Goal: Task Accomplishment & Management: Manage account settings

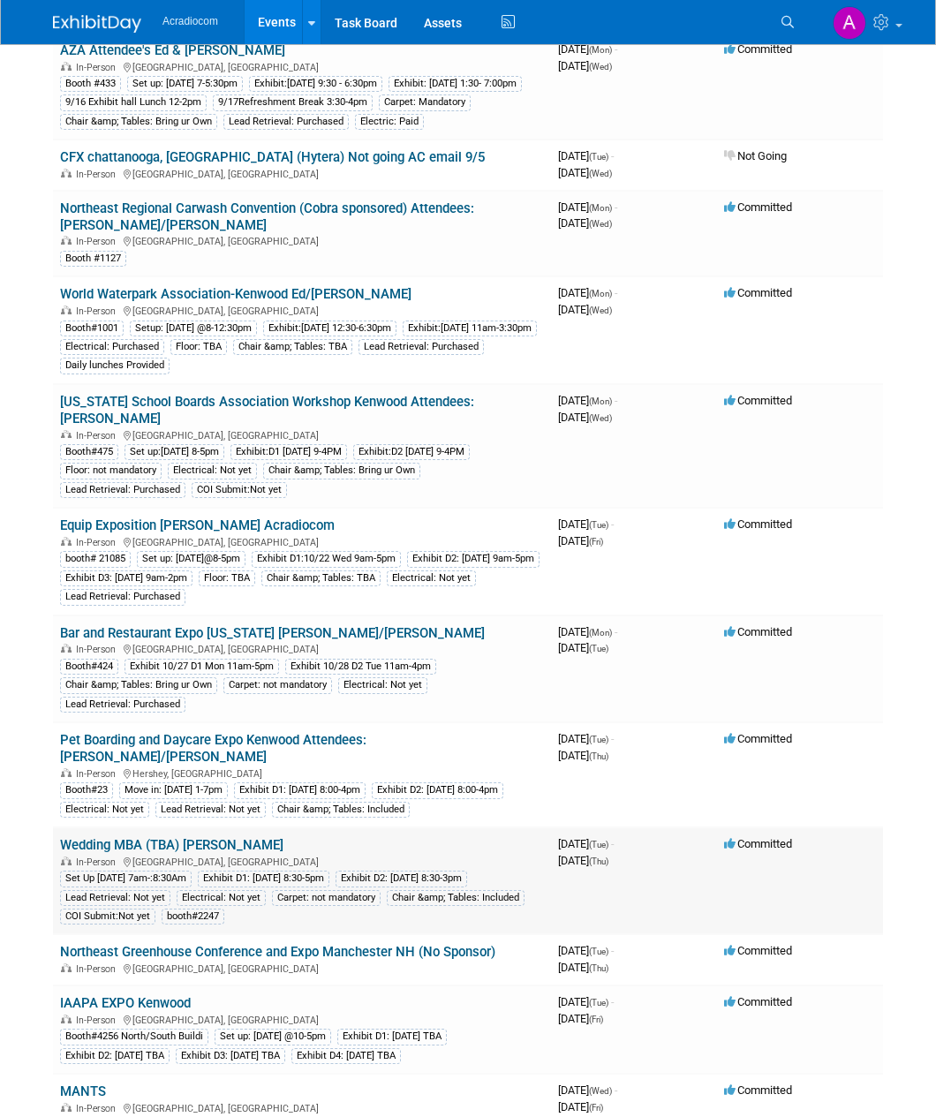
scroll to position [177, 0]
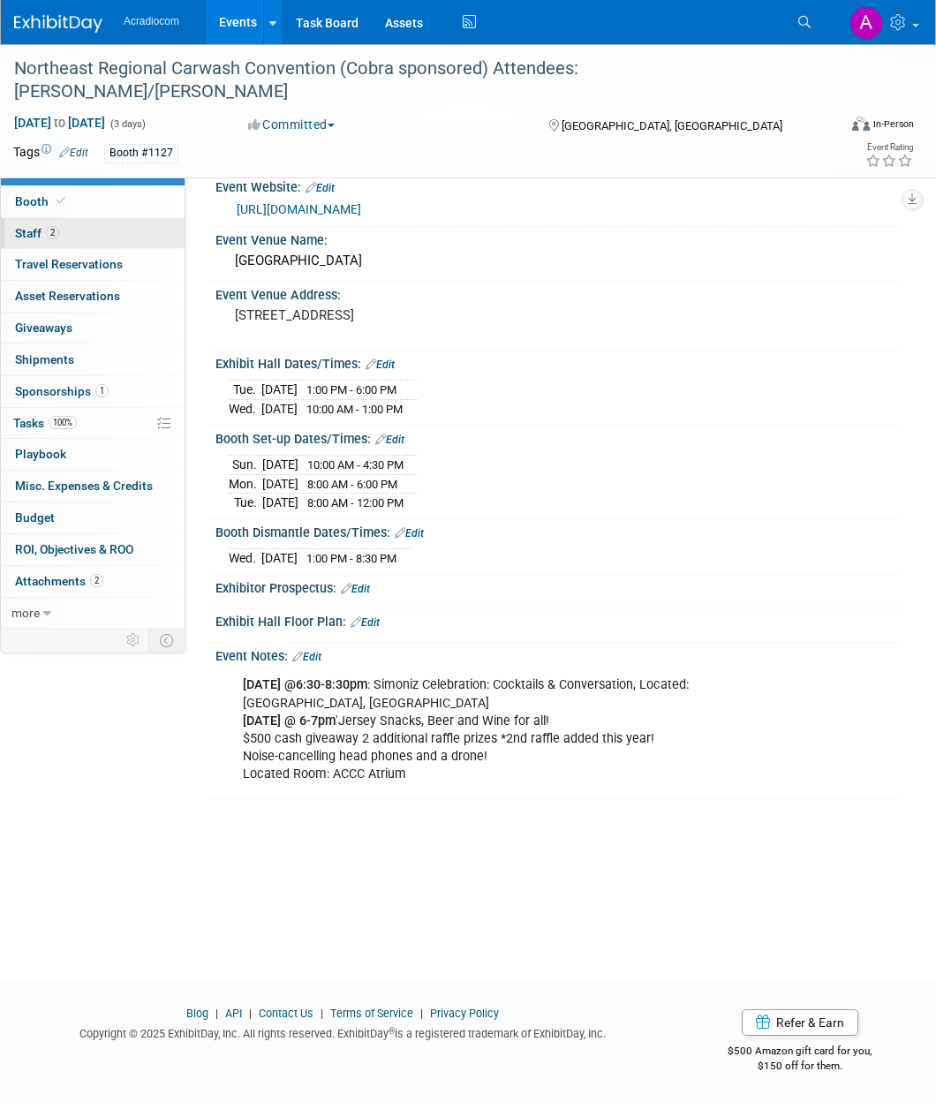
click at [118, 231] on link "2 Staff 2" at bounding box center [93, 233] width 184 height 31
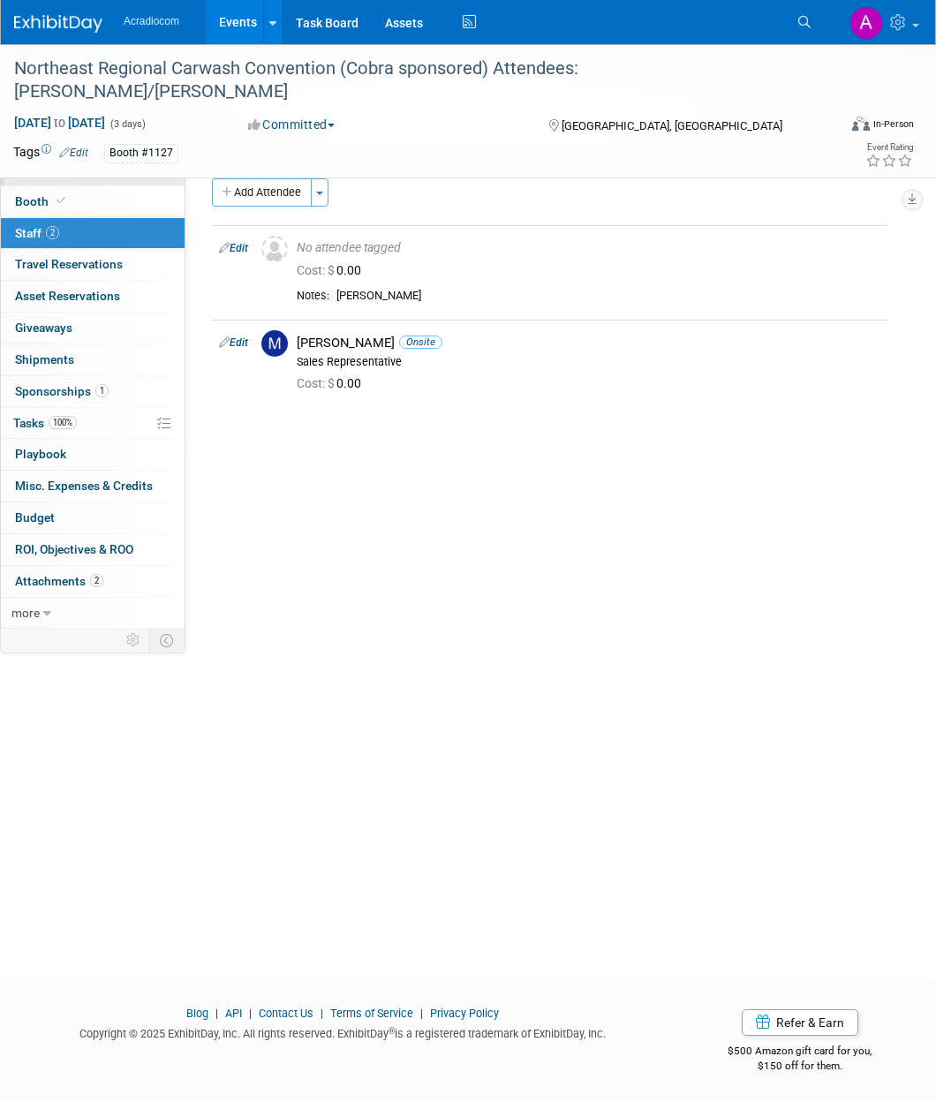
click at [113, 170] on link "Event Information" at bounding box center [93, 170] width 184 height 31
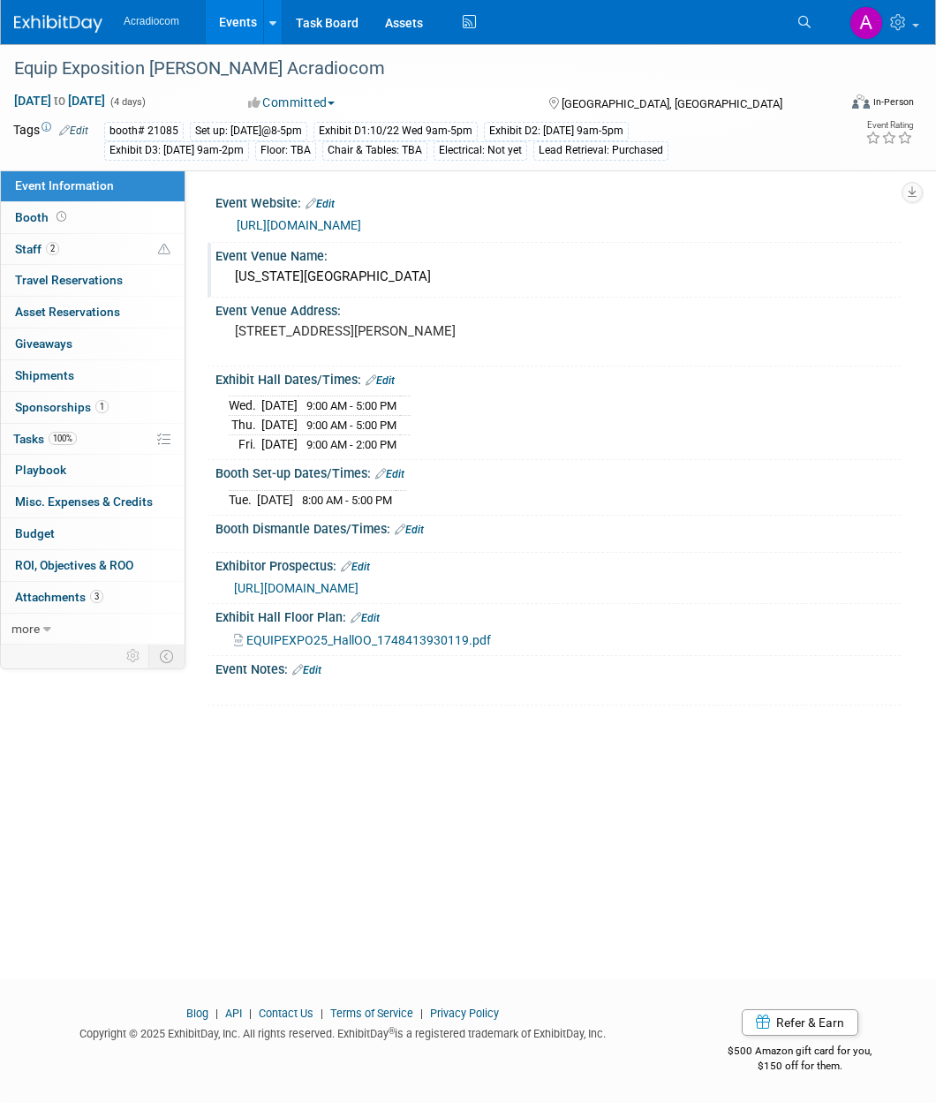
click at [640, 286] on div "Kentucky Exposition Center" at bounding box center [558, 276] width 659 height 27
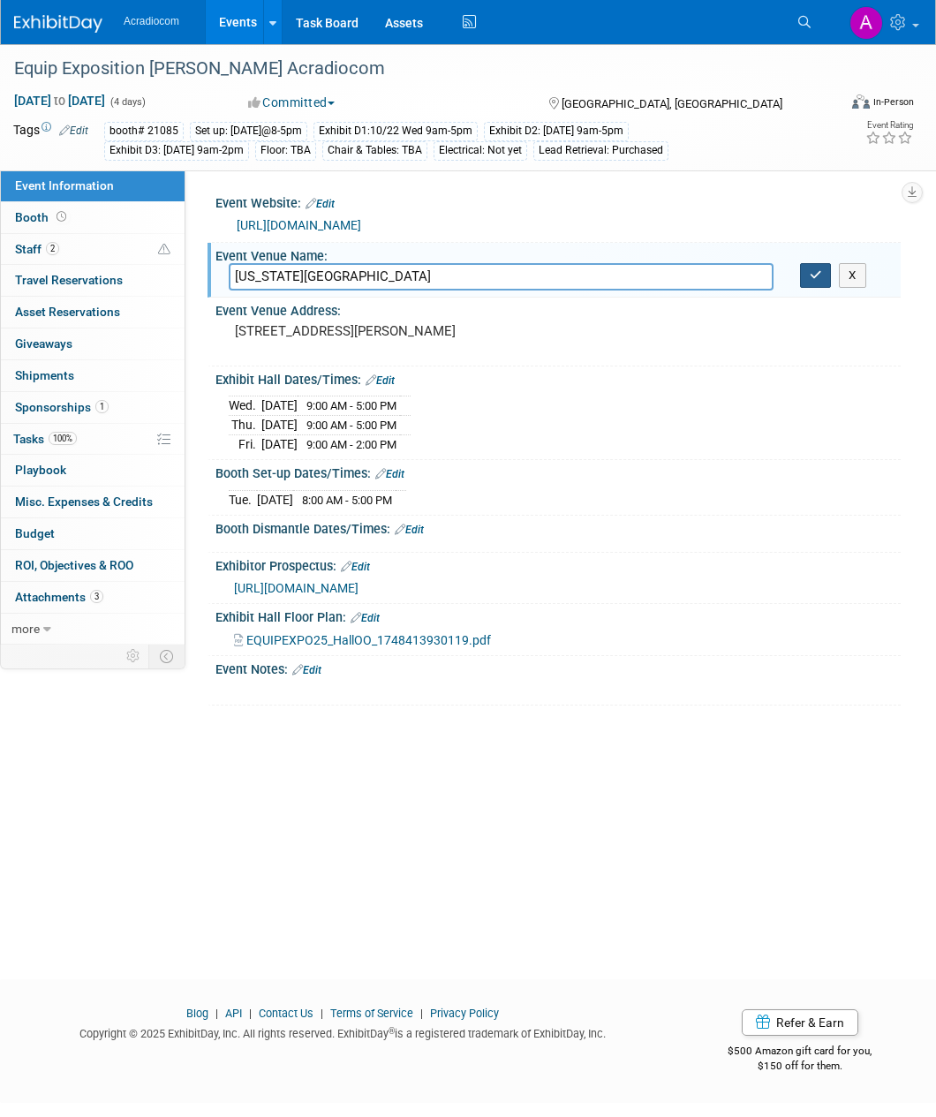
click at [824, 281] on button "button" at bounding box center [816, 275] width 32 height 25
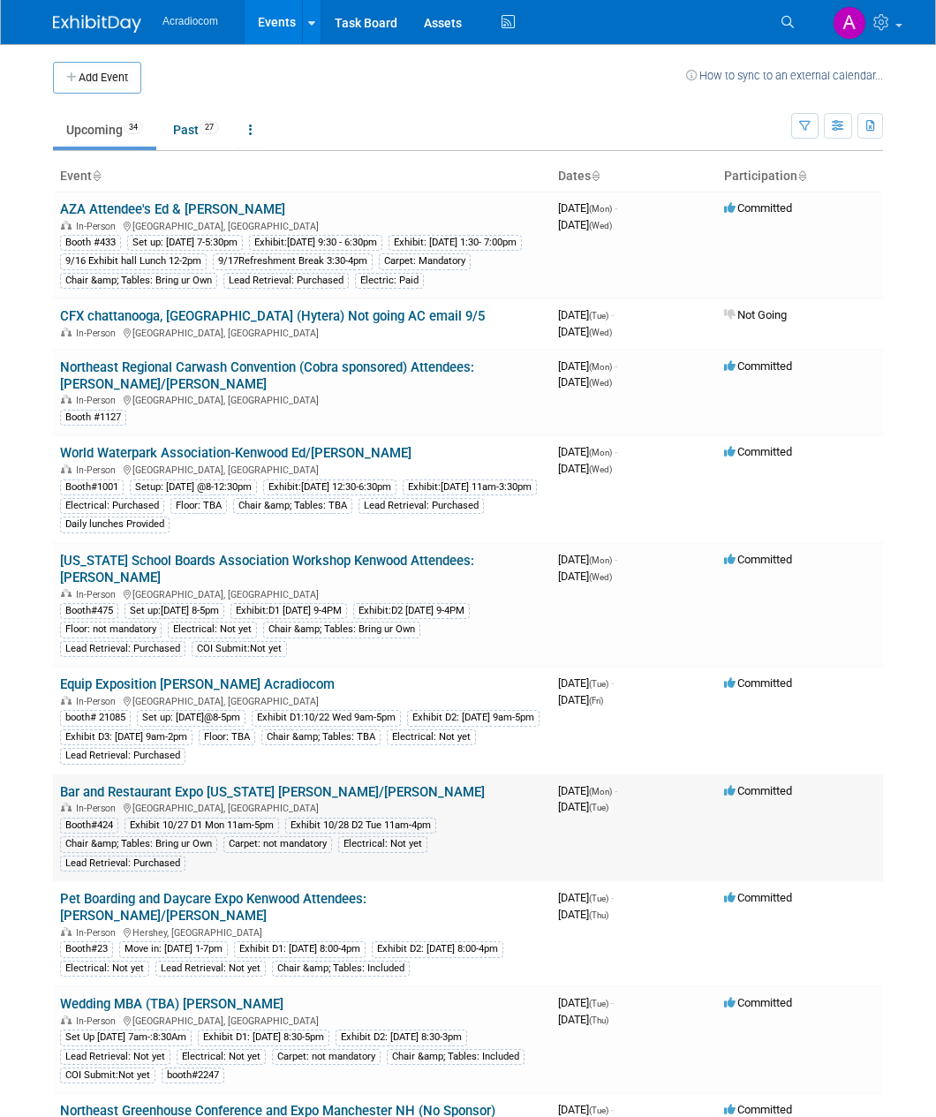
scroll to position [177, 0]
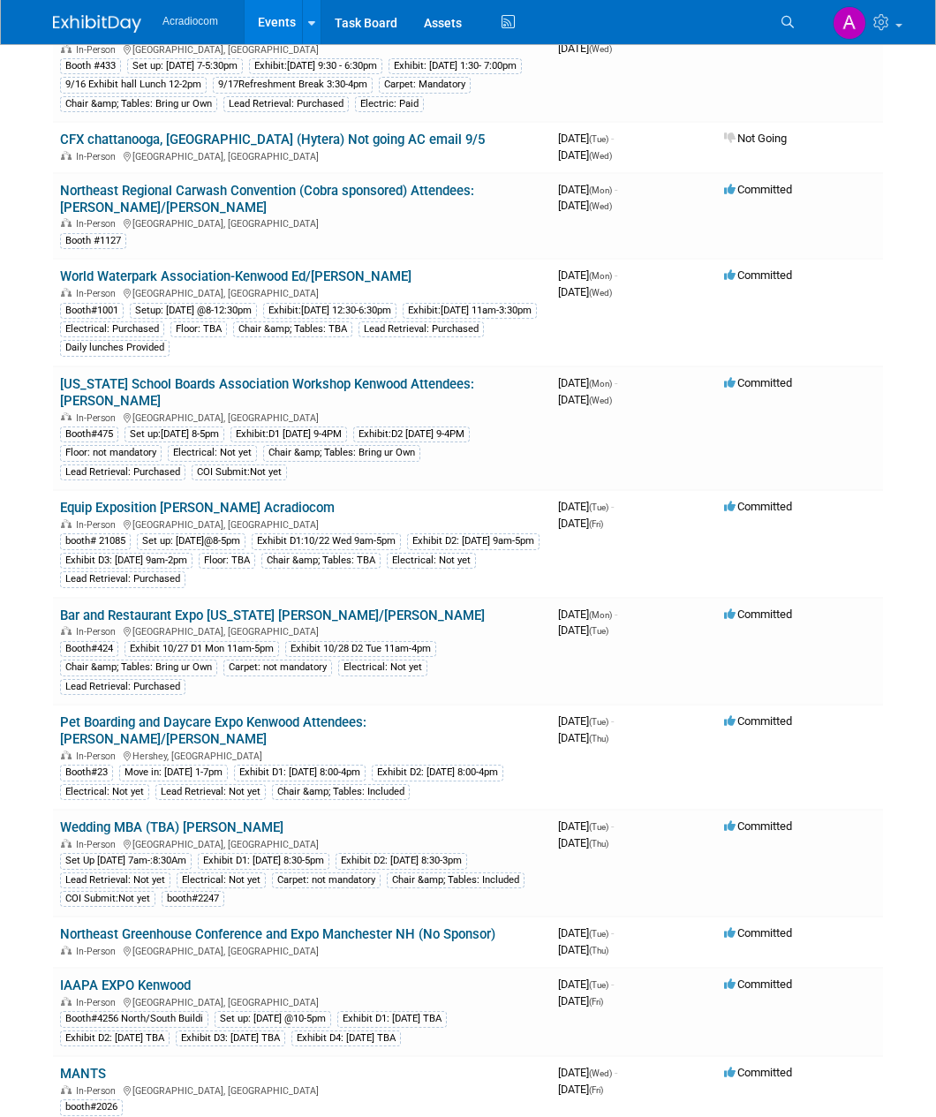
click at [22, 813] on body "Acradiocom Events Add Event Bulk Upload Events Shareable Event Boards Recently …" at bounding box center [468, 381] width 936 height 1117
click at [193, 500] on link "Equip Exposition [PERSON_NAME] Acradiocom" at bounding box center [197, 508] width 275 height 16
